Goal: Communication & Community: Ask a question

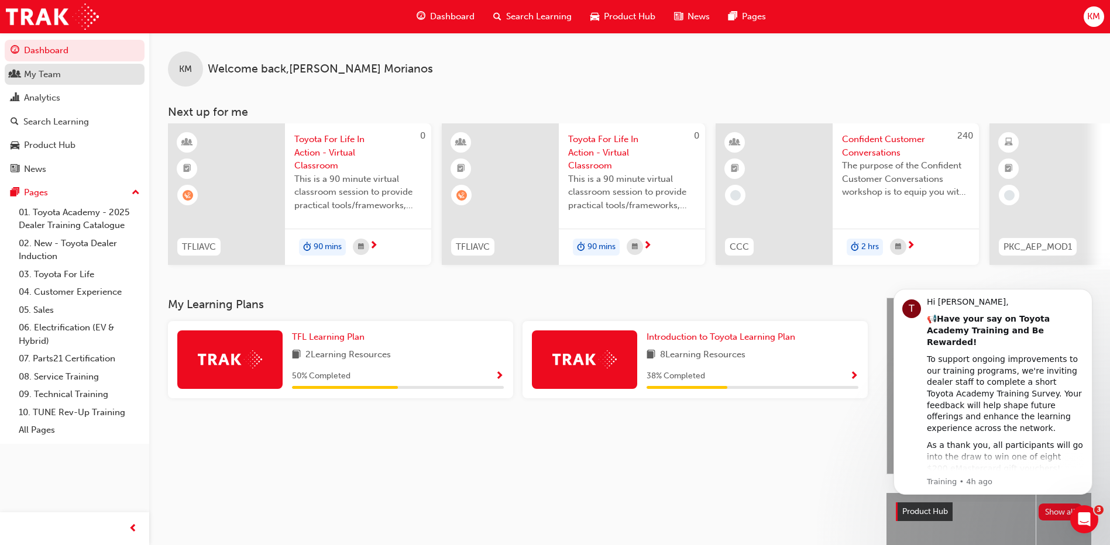
click at [39, 71] on div "My Team" at bounding box center [42, 74] width 37 height 13
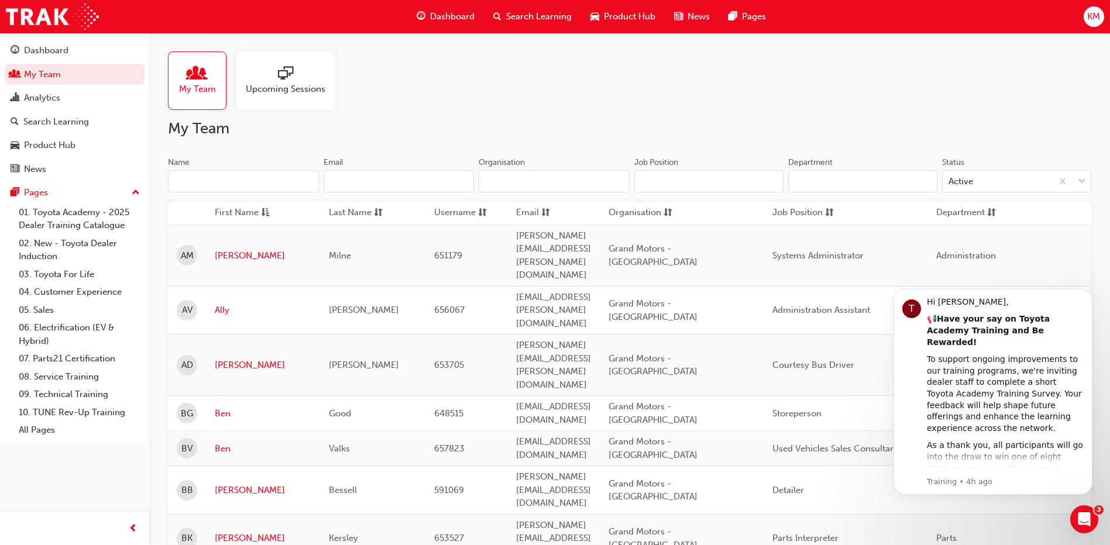
click at [220, 183] on input "Name" at bounding box center [243, 181] width 151 height 22
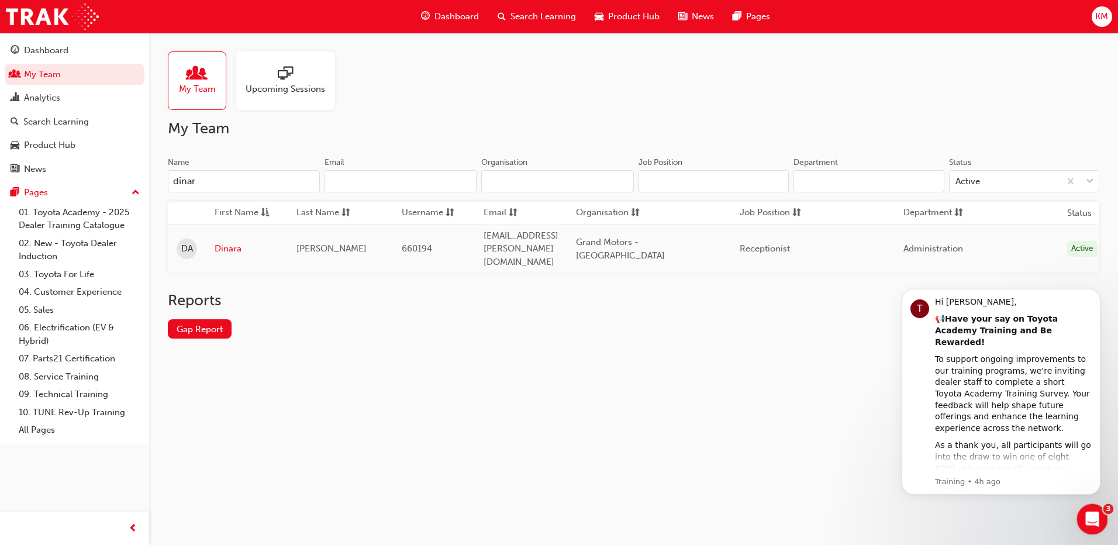
type input "dinar"
click at [1088, 518] on icon "Open Intercom Messenger" at bounding box center [1091, 517] width 19 height 19
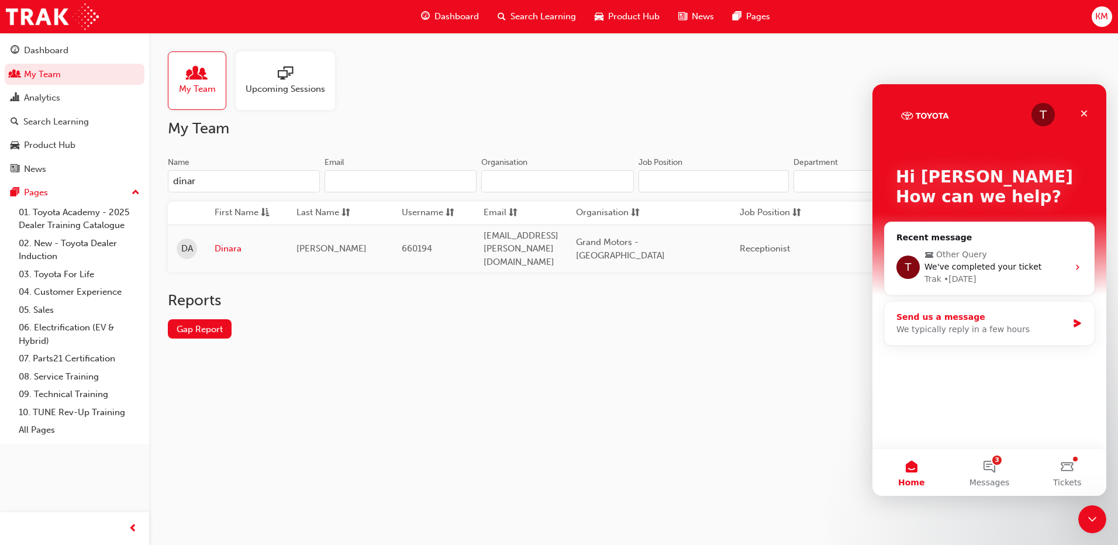
click at [984, 322] on div "Send us a message" at bounding box center [982, 317] width 171 height 12
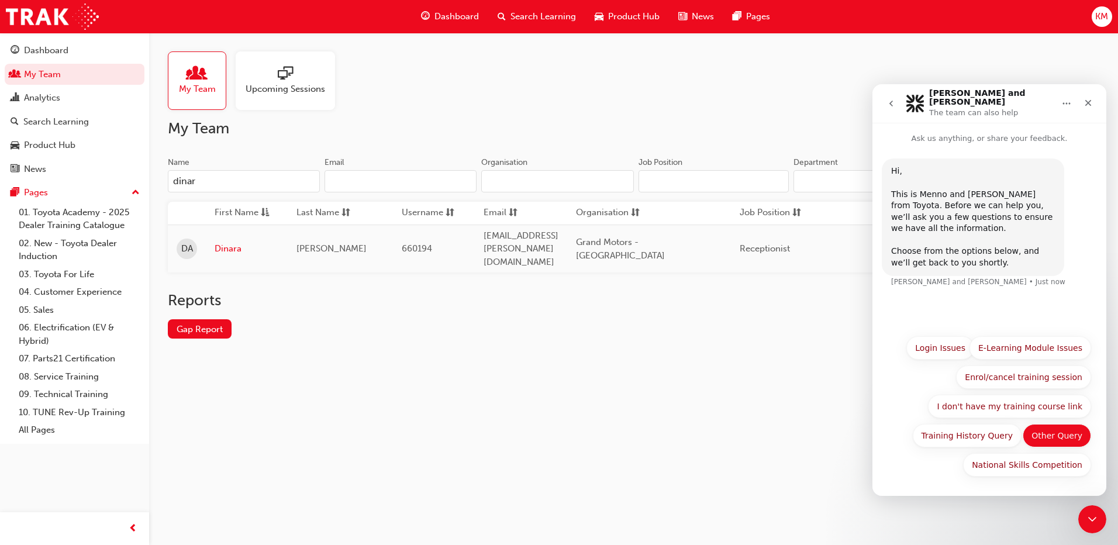
click at [1070, 432] on button "Other Query" at bounding box center [1057, 435] width 68 height 23
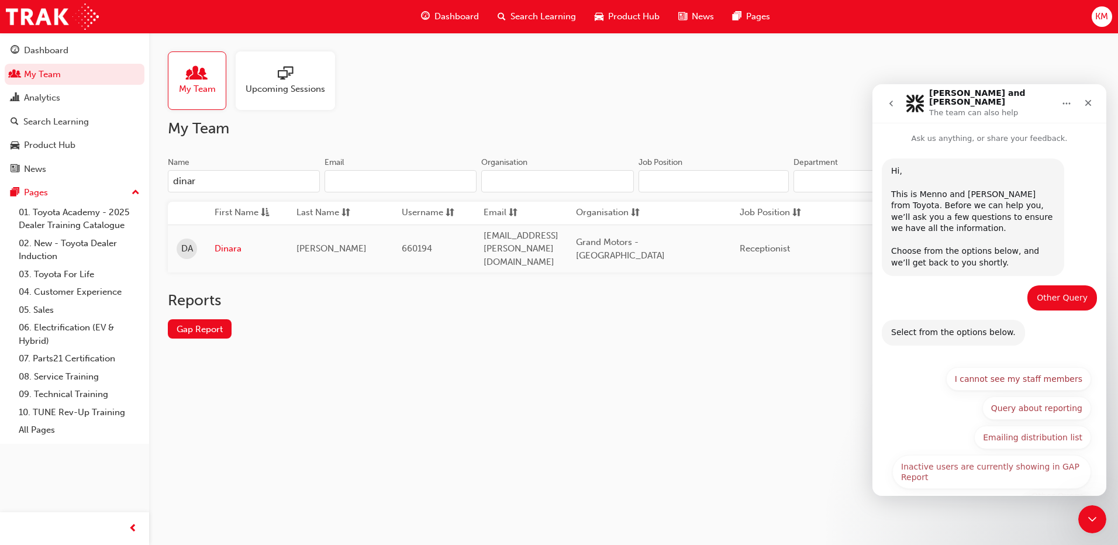
scroll to position [35, 0]
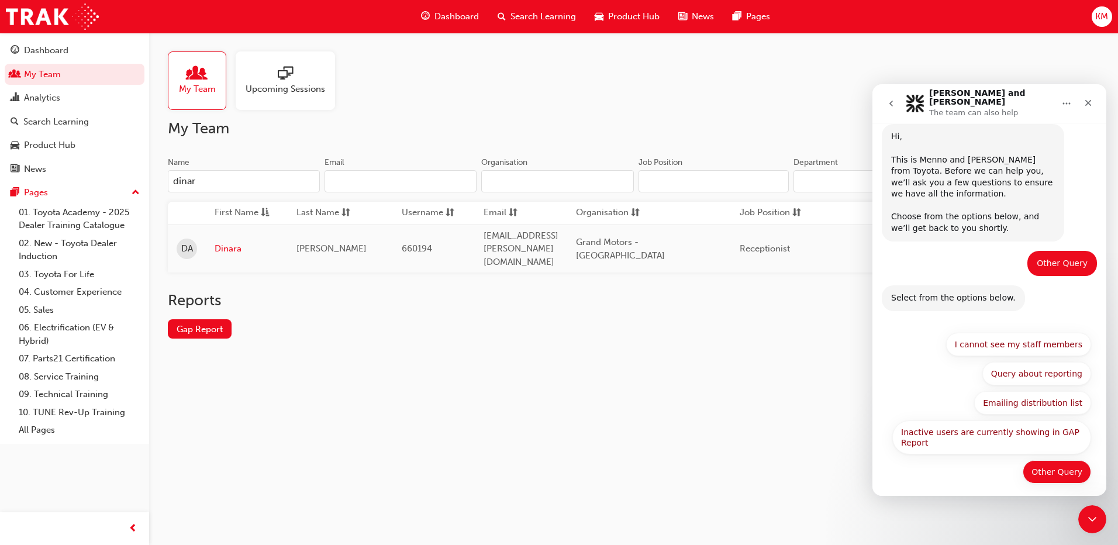
click at [1062, 460] on button "Other Query" at bounding box center [1057, 471] width 68 height 23
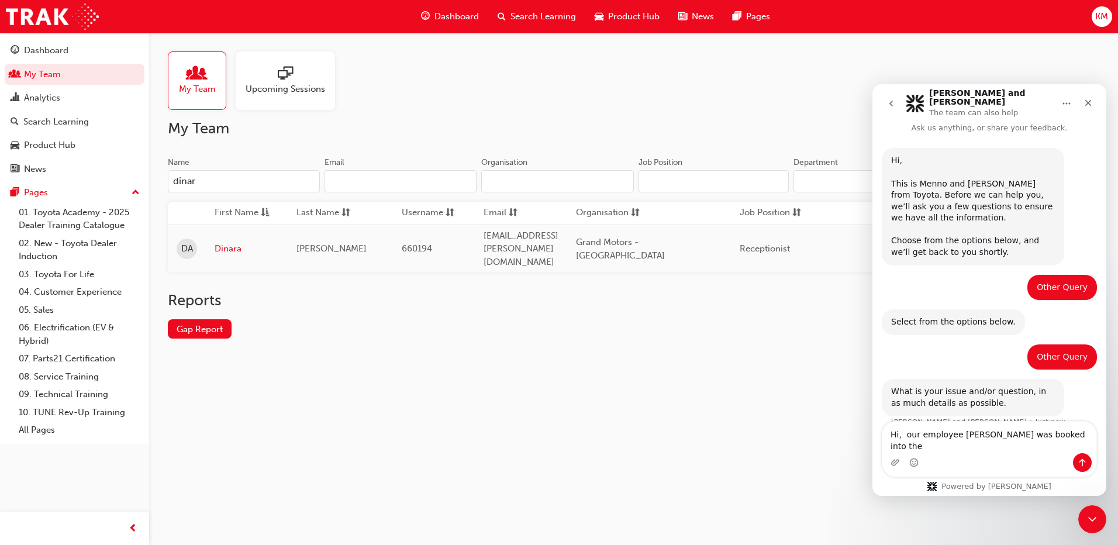
scroll to position [22, 0]
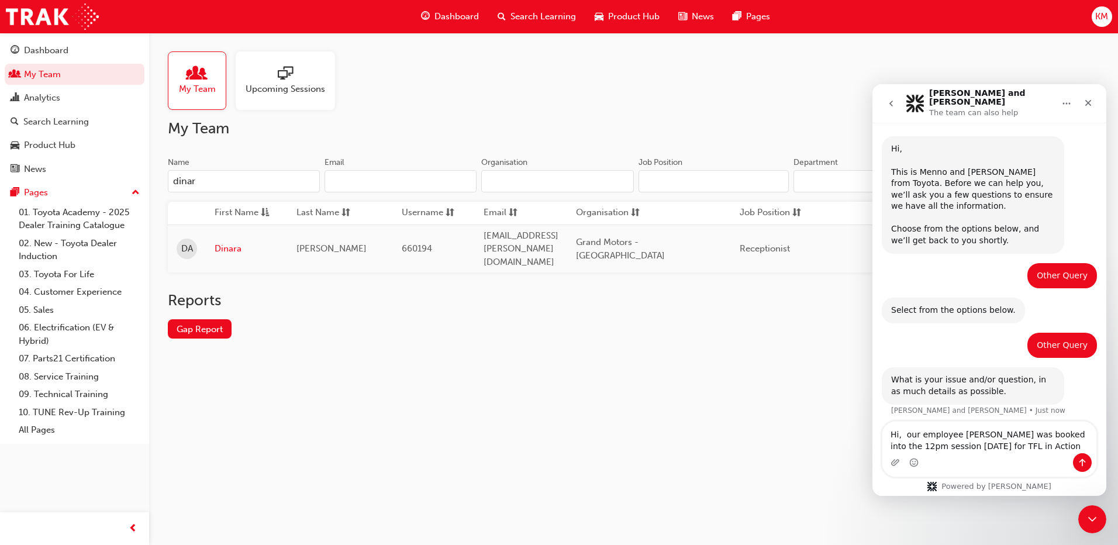
click at [1018, 433] on textarea "Hi, our employee [PERSON_NAME] was booked into the 12pm session [DATE] for TFL …" at bounding box center [990, 438] width 214 height 32
click at [1086, 446] on textarea "Hi, our employee [PERSON_NAME] #660194 was booked into the 12pm session [DATE] …" at bounding box center [990, 431] width 214 height 43
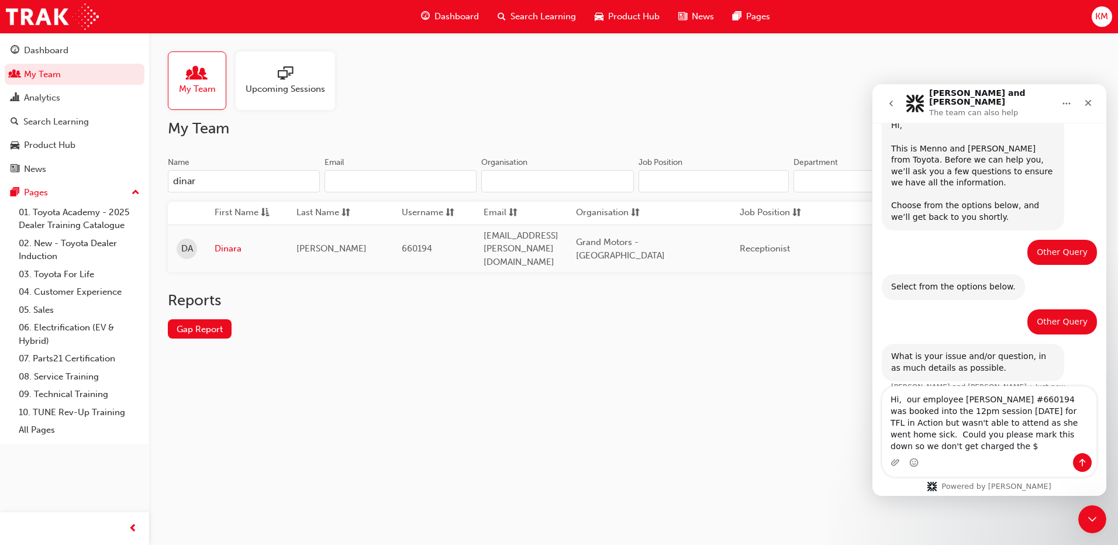
scroll to position [57, 0]
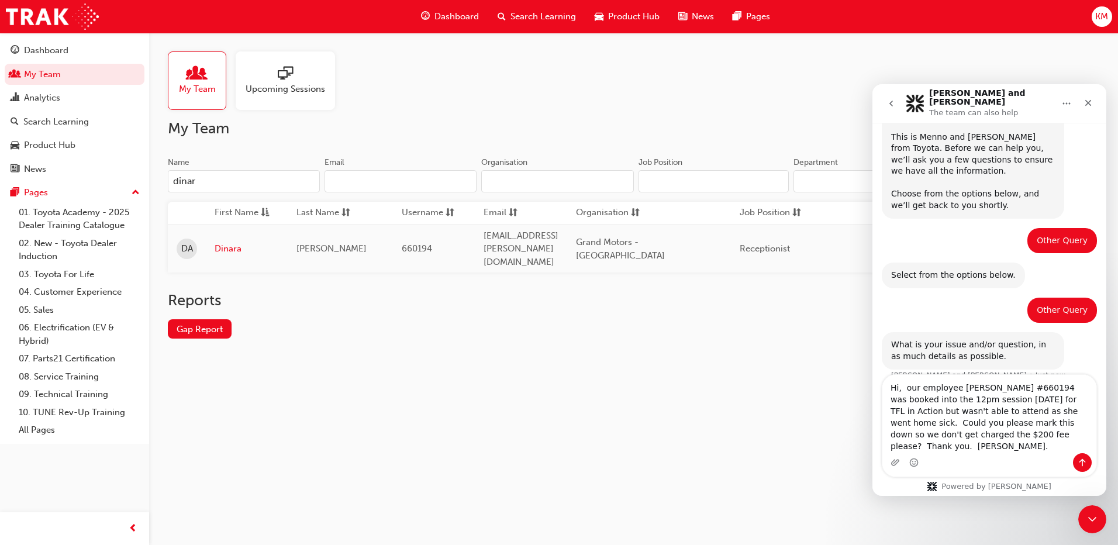
type textarea "Hi, our employee [PERSON_NAME] #660194 was booked into the 12pm session [DATE] …"
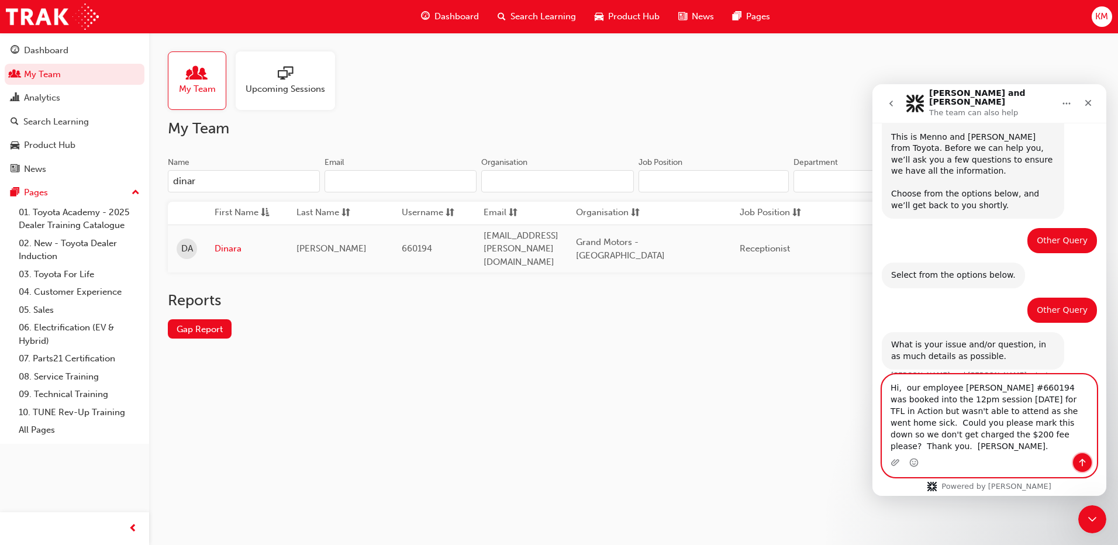
click at [1085, 465] on icon "Send a message…" at bounding box center [1082, 462] width 9 height 9
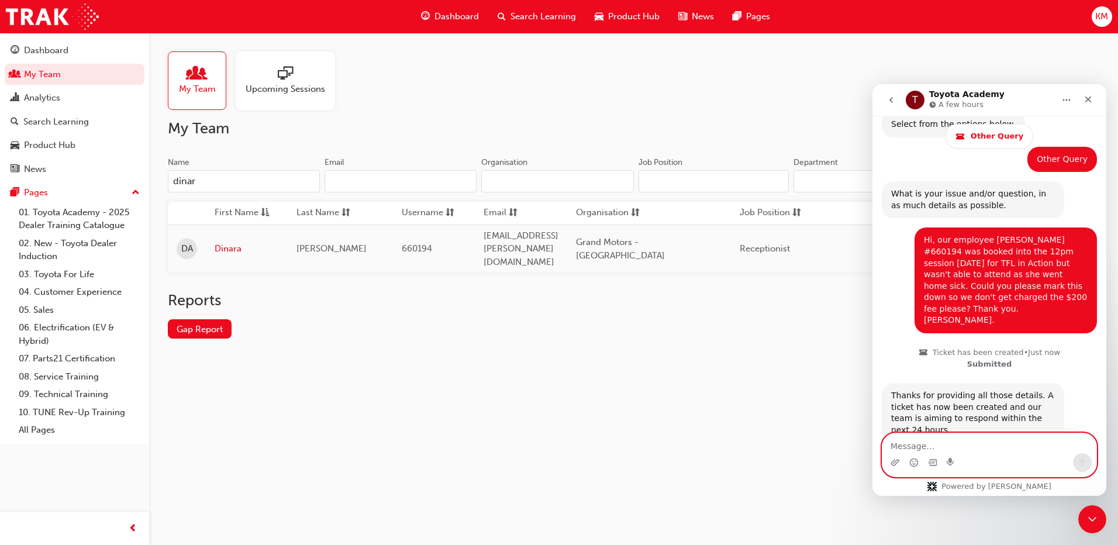
scroll to position [267, 0]
